Goal: Find specific page/section: Find specific page/section

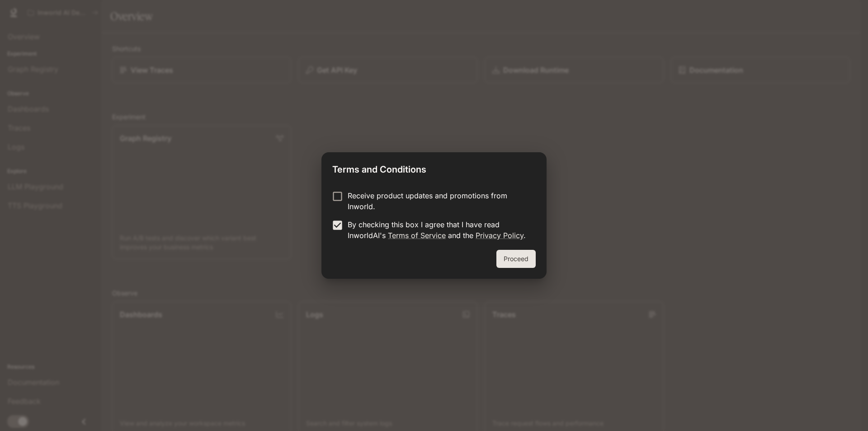
click at [343, 219] on form "Receive product updates and promotions from Inworld. By checking this box I agr…" at bounding box center [433, 215] width 203 height 51
click at [521, 259] on button "Proceed" at bounding box center [515, 259] width 39 height 18
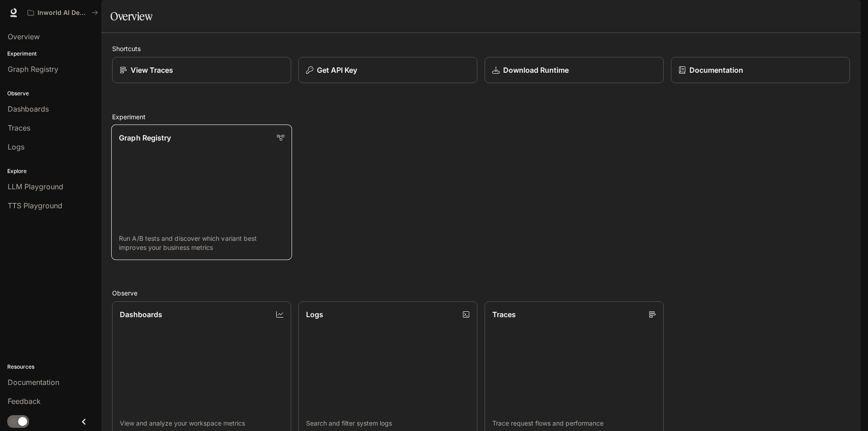
click at [245, 178] on link "Graph Registry Run A/B tests and discover which variant best improves your busi…" at bounding box center [201, 193] width 181 height 136
